Goal: Transaction & Acquisition: Obtain resource

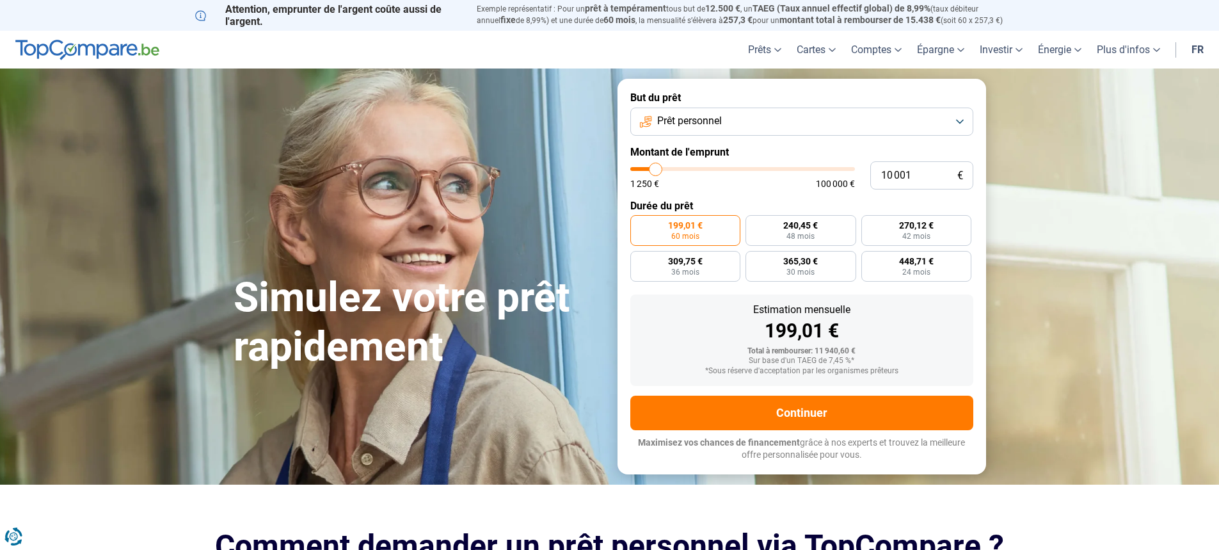
click at [713, 120] on span "Prêt personnel" at bounding box center [689, 121] width 65 height 14
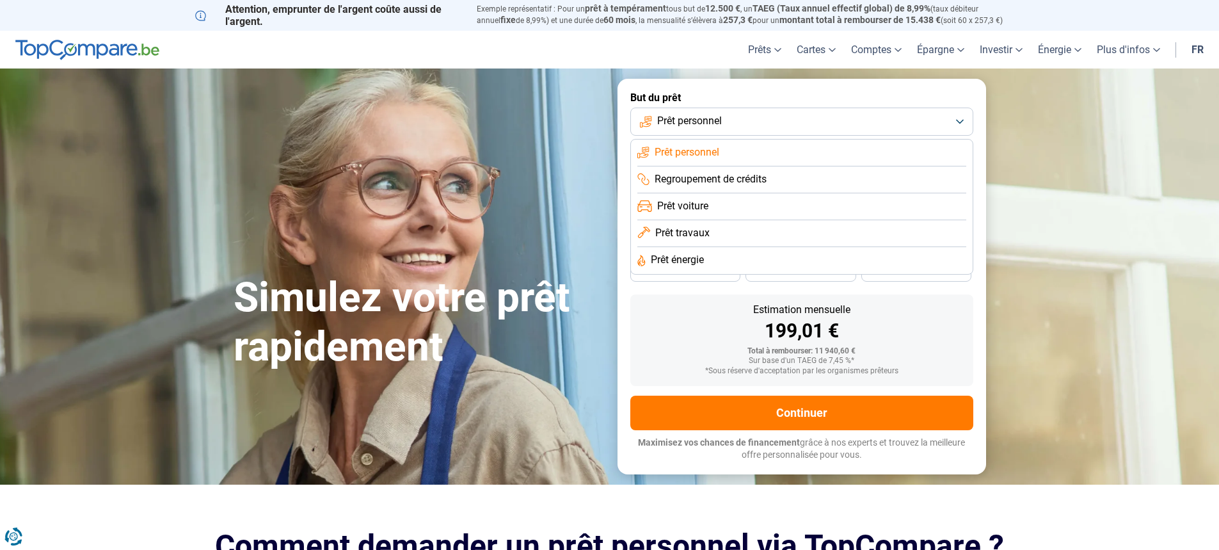
click at [703, 205] on span "Prêt voiture" at bounding box center [682, 206] width 51 height 14
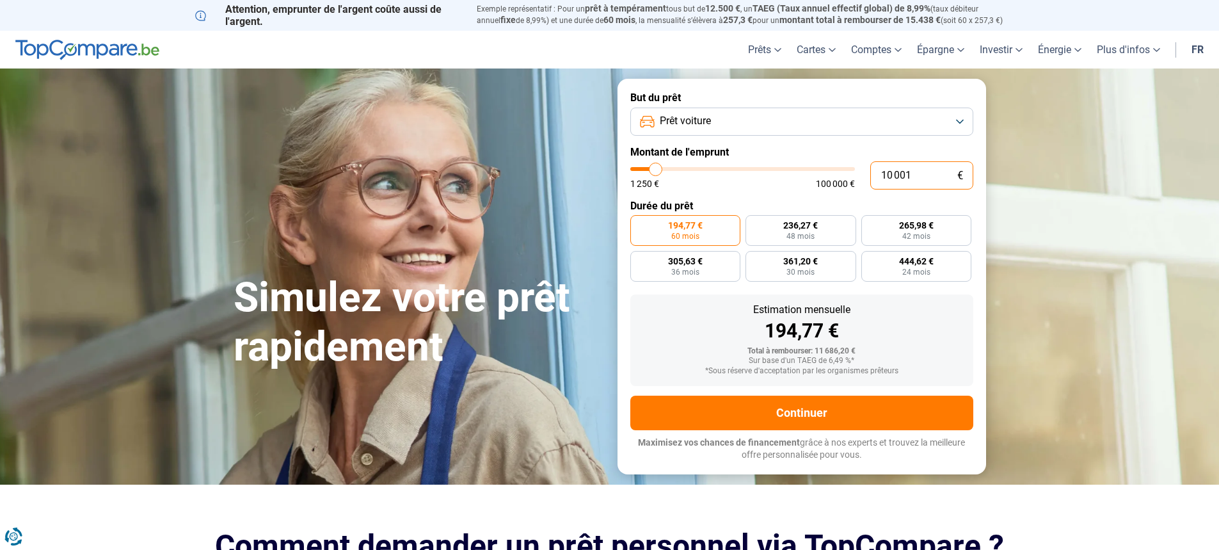
click at [922, 175] on input "10 001" at bounding box center [921, 175] width 103 height 28
type input "1 000"
type input "1250"
type input "10 000"
type input "10000"
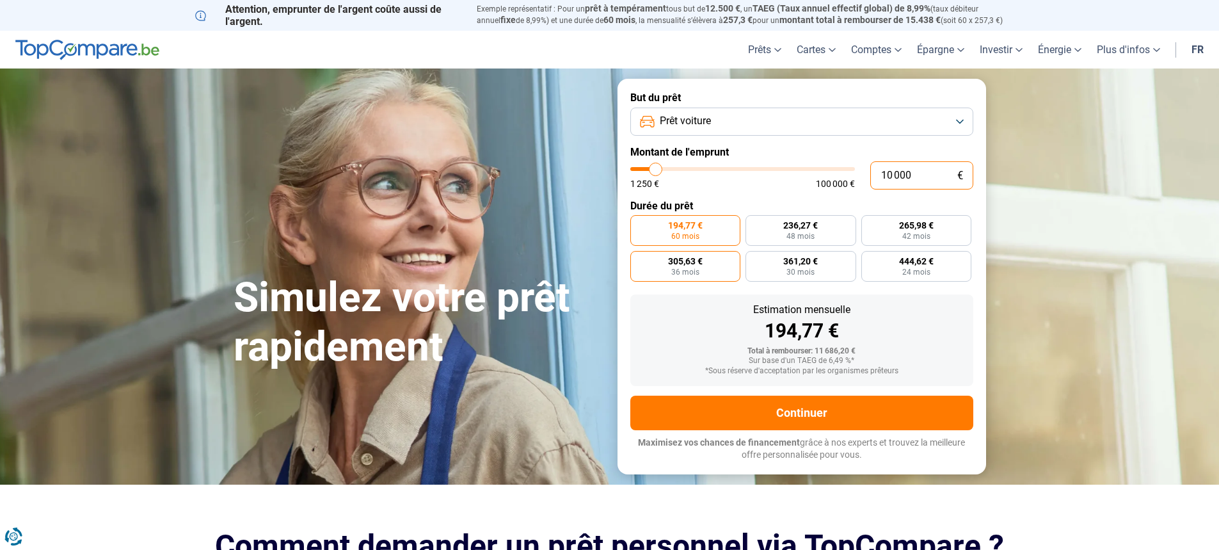
radio input "true"
type input "10 000"
click at [884, 239] on label "305,60 € 36 mois" at bounding box center [916, 230] width 111 height 31
click at [870, 223] on input "305,60 € 36 mois" at bounding box center [865, 219] width 8 height 8
radio input "true"
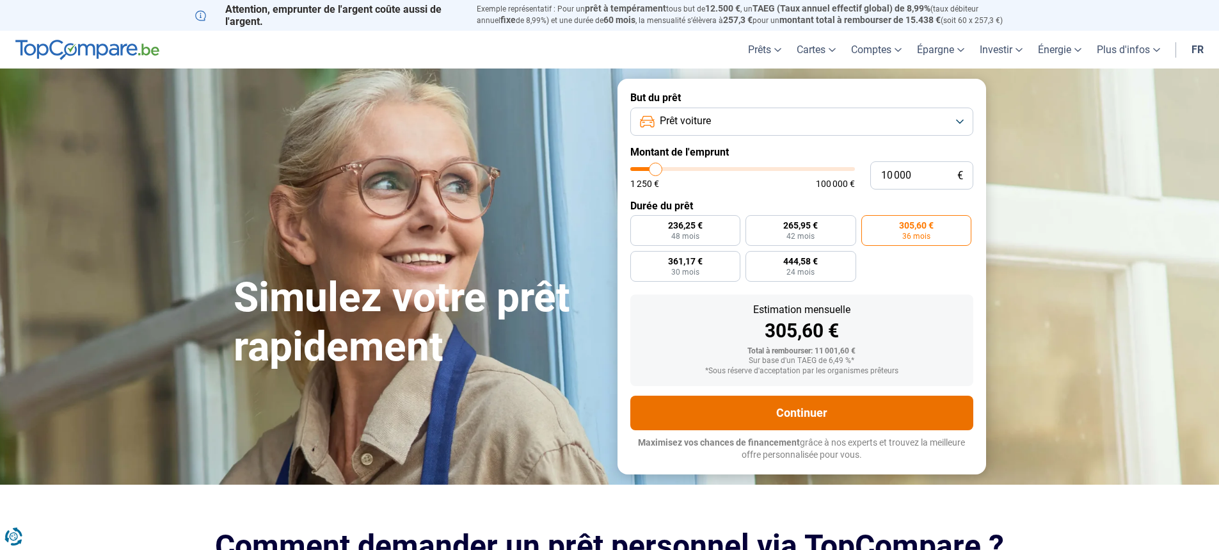
click at [810, 411] on button "Continuer" at bounding box center [801, 412] width 343 height 35
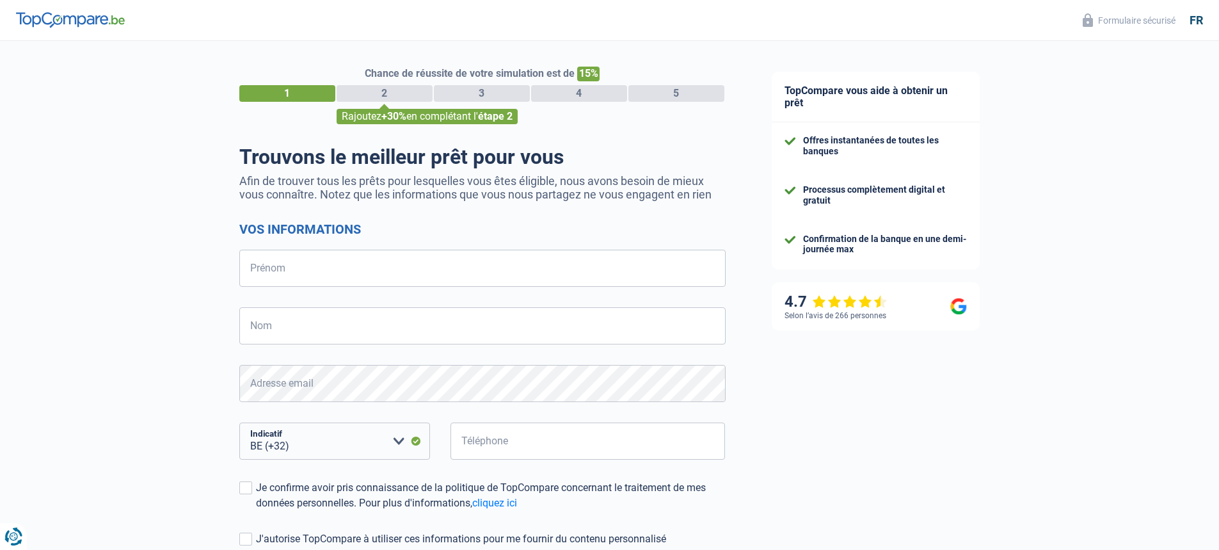
select select "32"
